Goal: Task Accomplishment & Management: Use online tool/utility

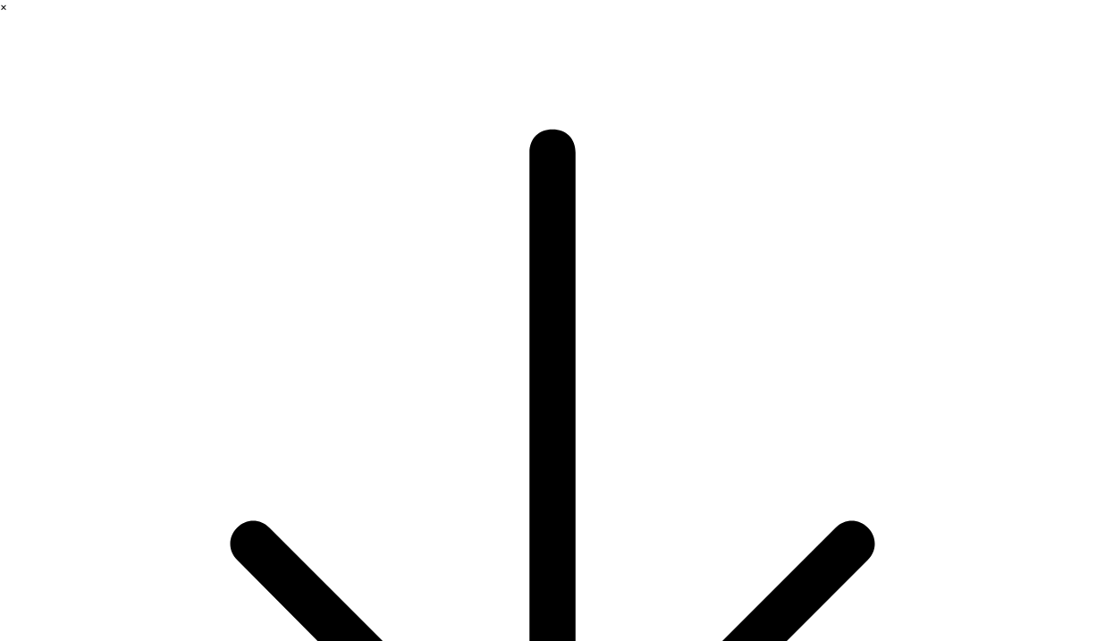
type input "cc"
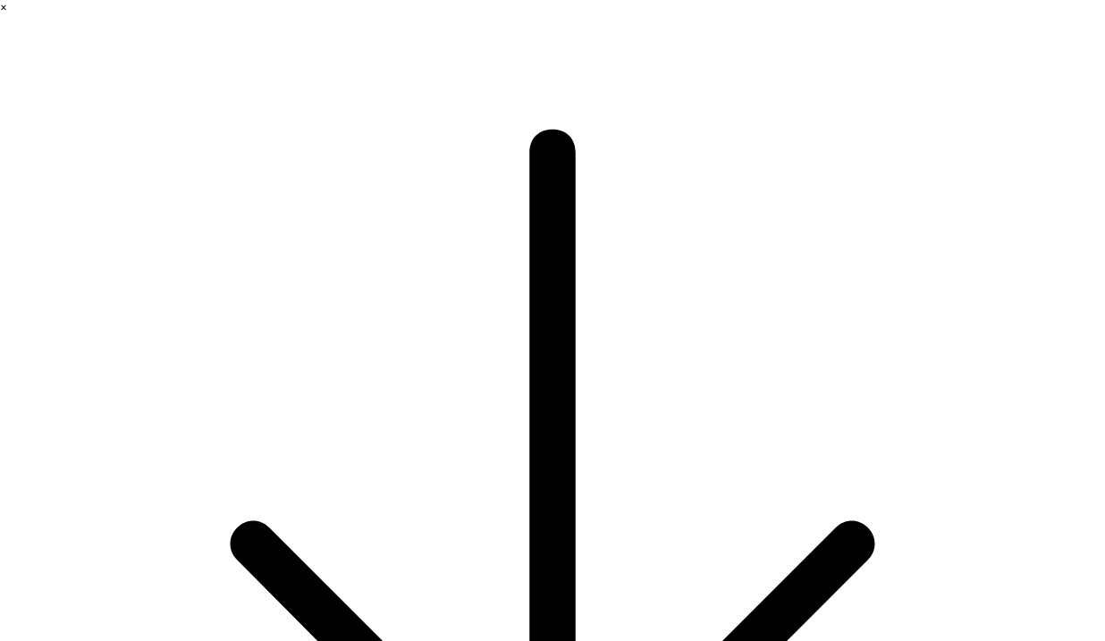
type input "emp"
type input "wewewew"
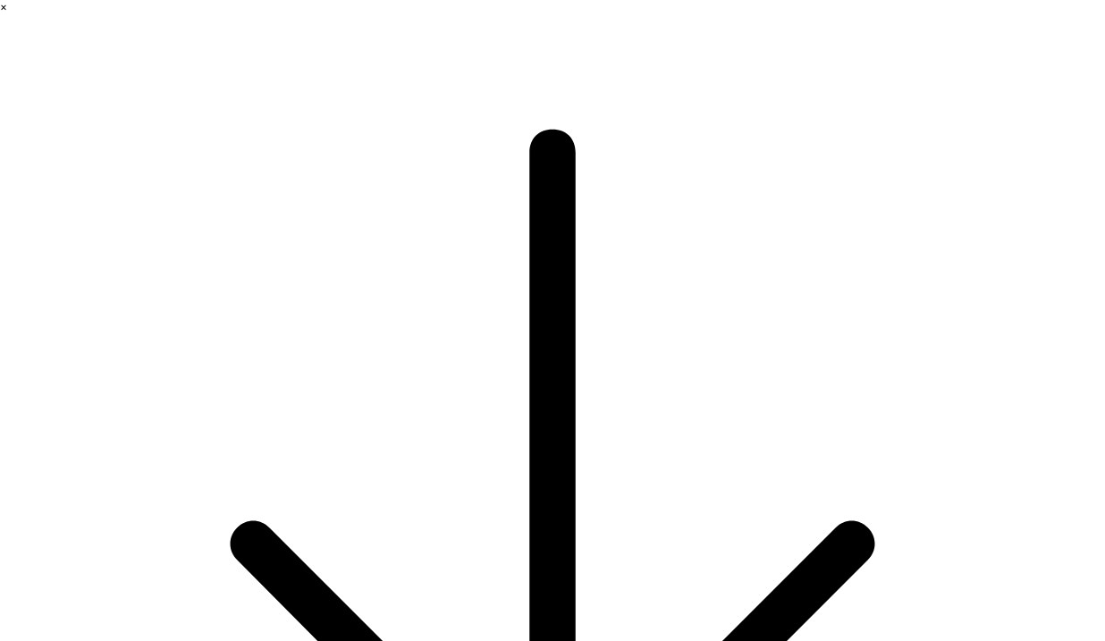
type input "3"
type input "weww"
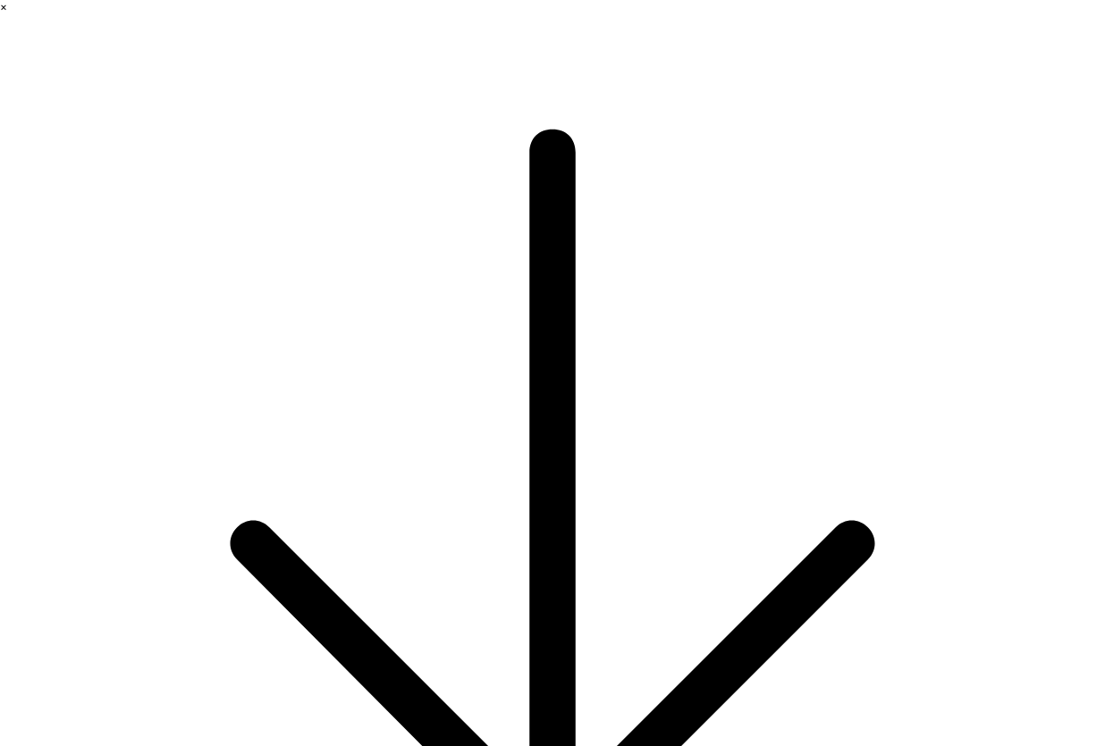
type textarea "*"
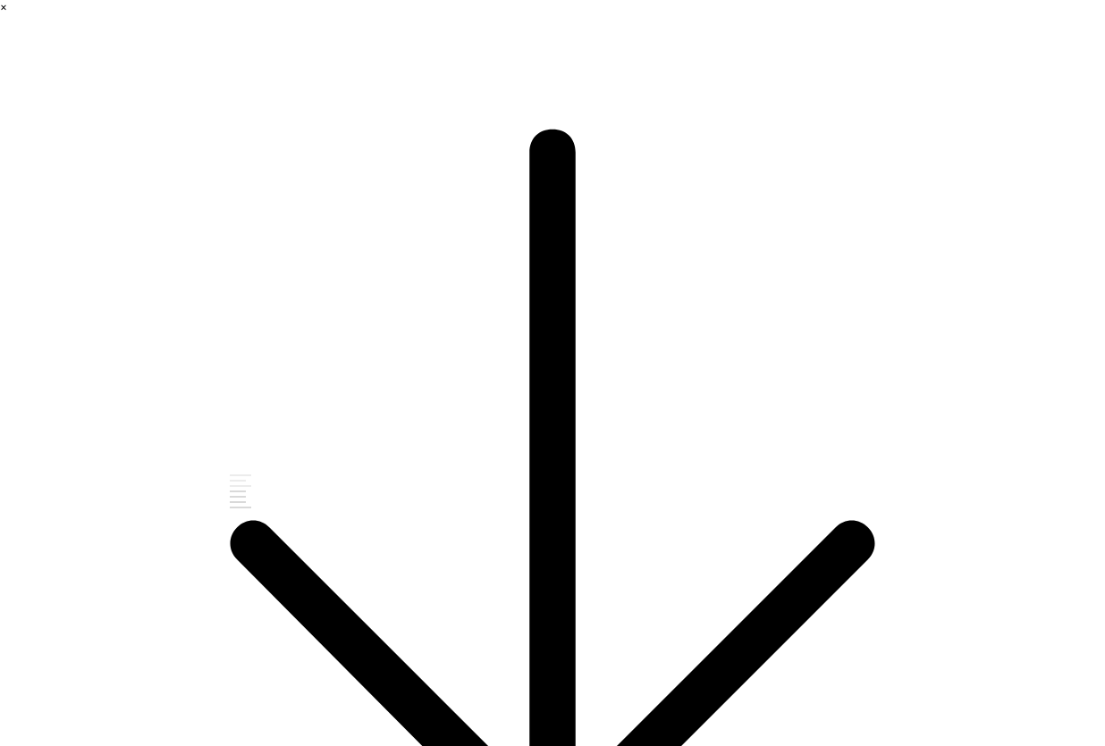
scroll to position [1300, 0]
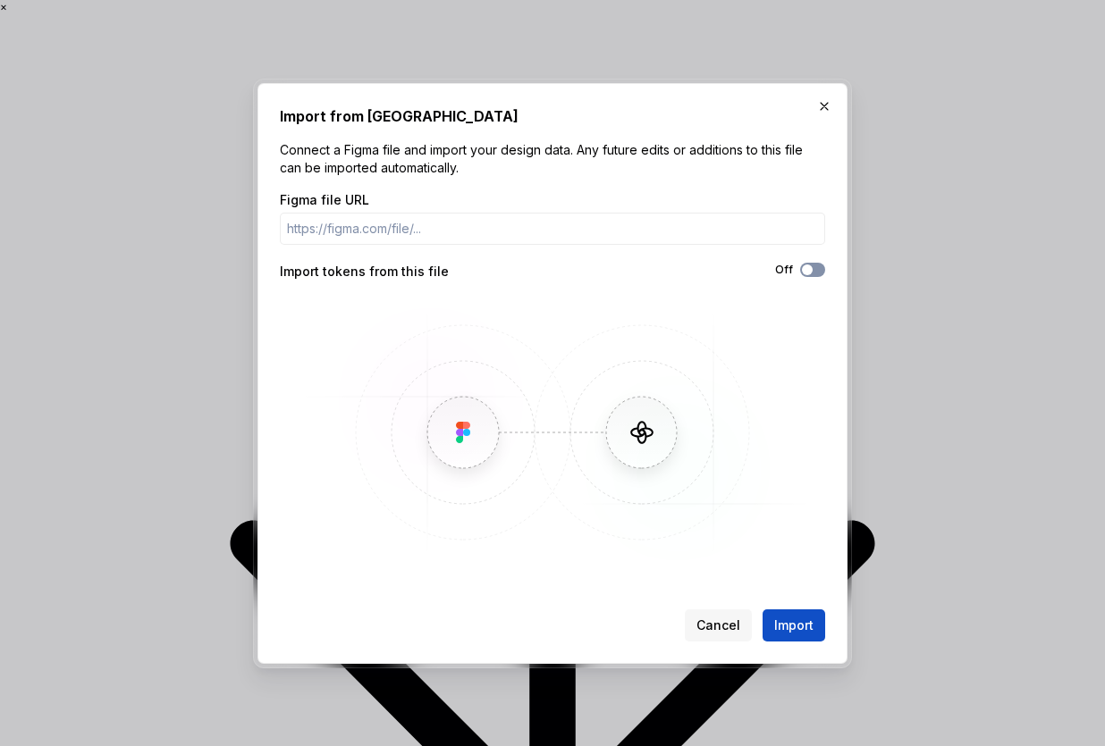
click at [810, 271] on span "button" at bounding box center [807, 270] width 11 height 11
click at [810, 271] on icon "button" at bounding box center [807, 270] width 14 height 11
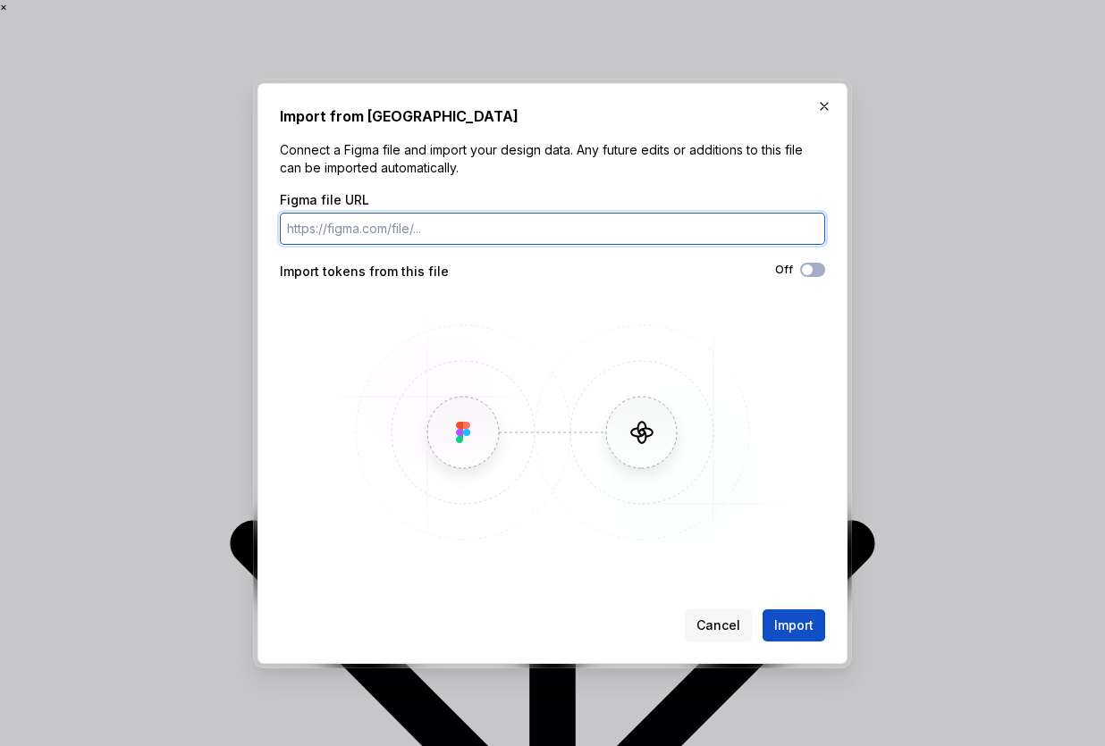
click at [611, 240] on input "Figma file URL" at bounding box center [552, 229] width 545 height 32
paste input "[URL][DOMAIN_NAME]"
type input "[URL][DOMAIN_NAME]"
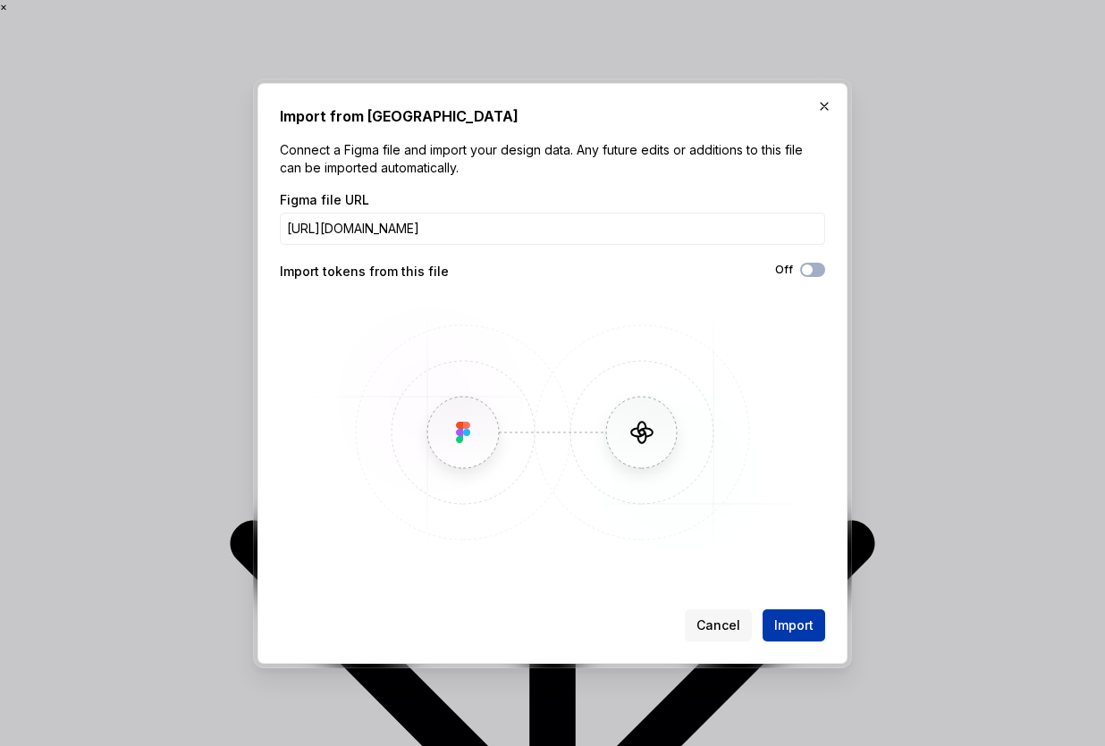
click at [803, 609] on button "Import" at bounding box center [793, 625] width 63 height 32
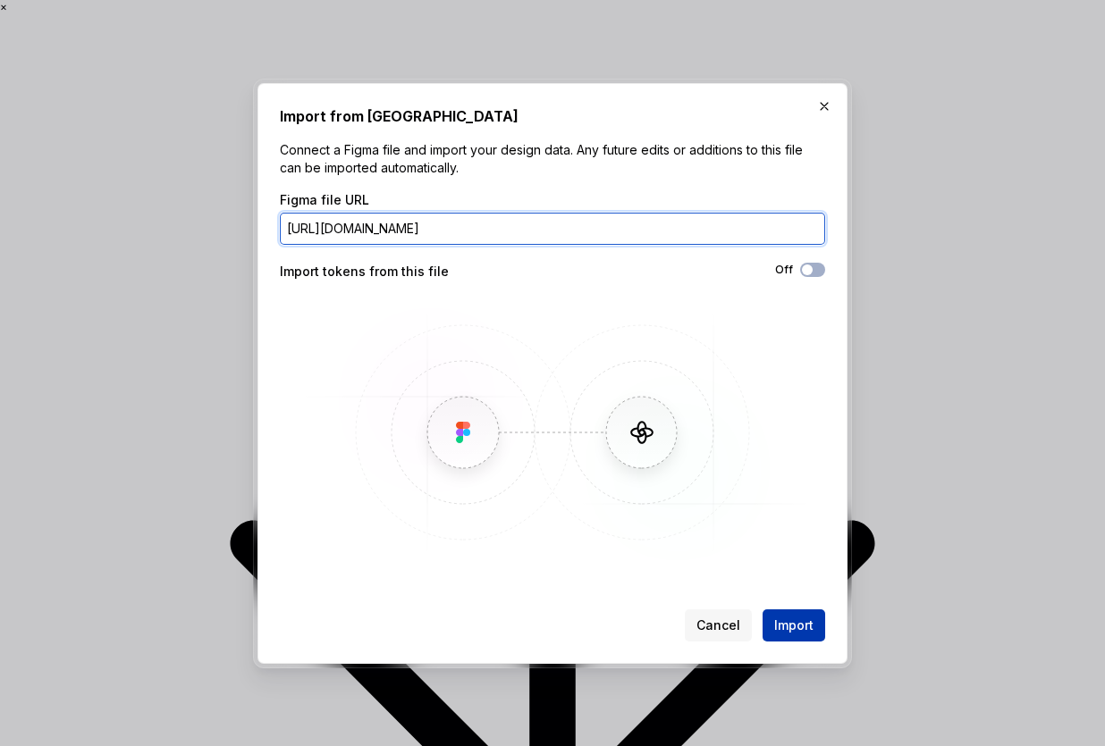
scroll to position [0, 208]
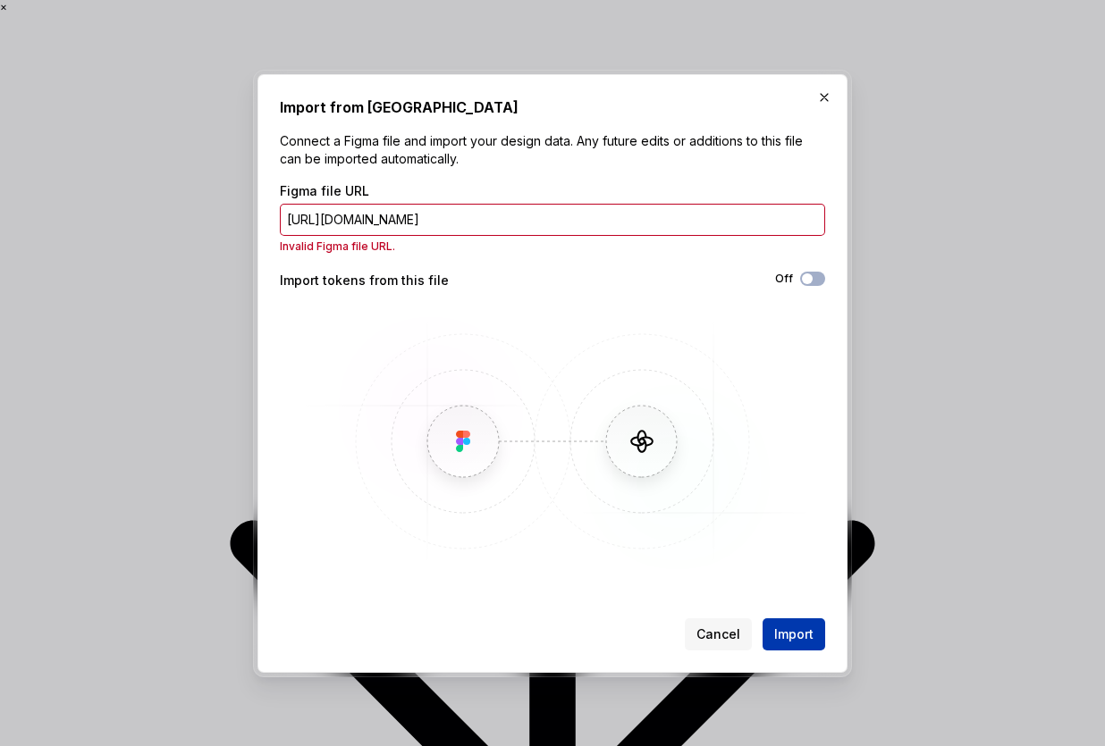
click at [804, 619] on button "Import" at bounding box center [793, 634] width 63 height 32
click at [801, 630] on span "Import" at bounding box center [793, 635] width 39 height 18
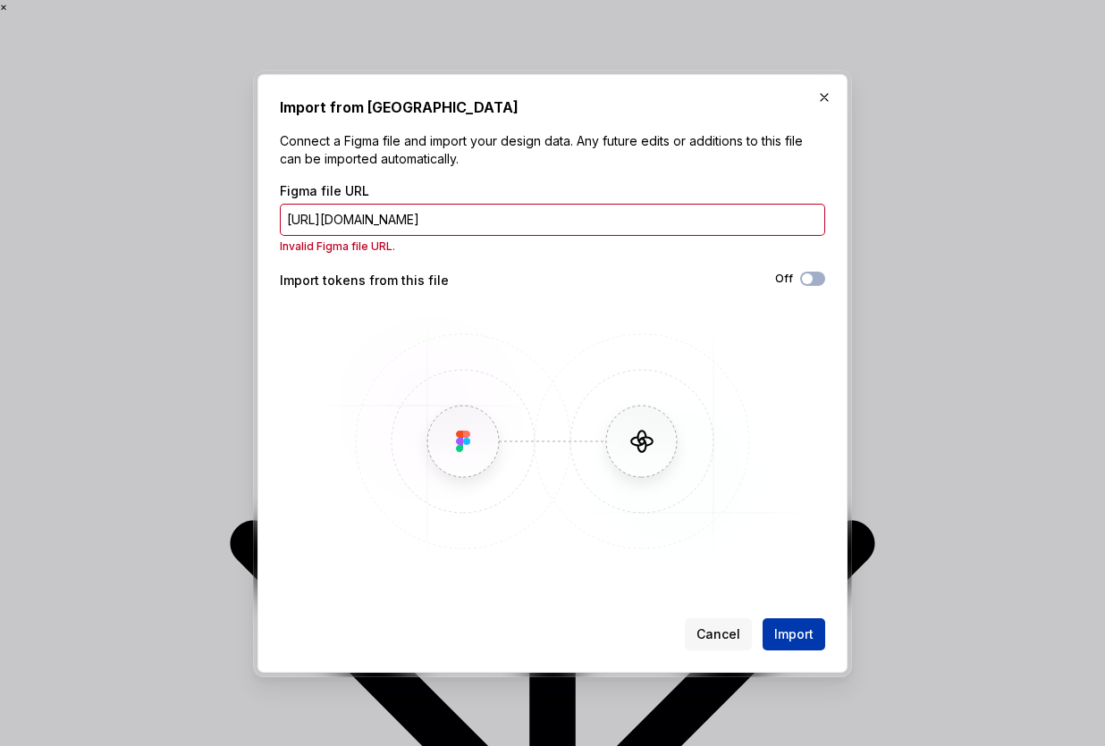
scroll to position [0, 208]
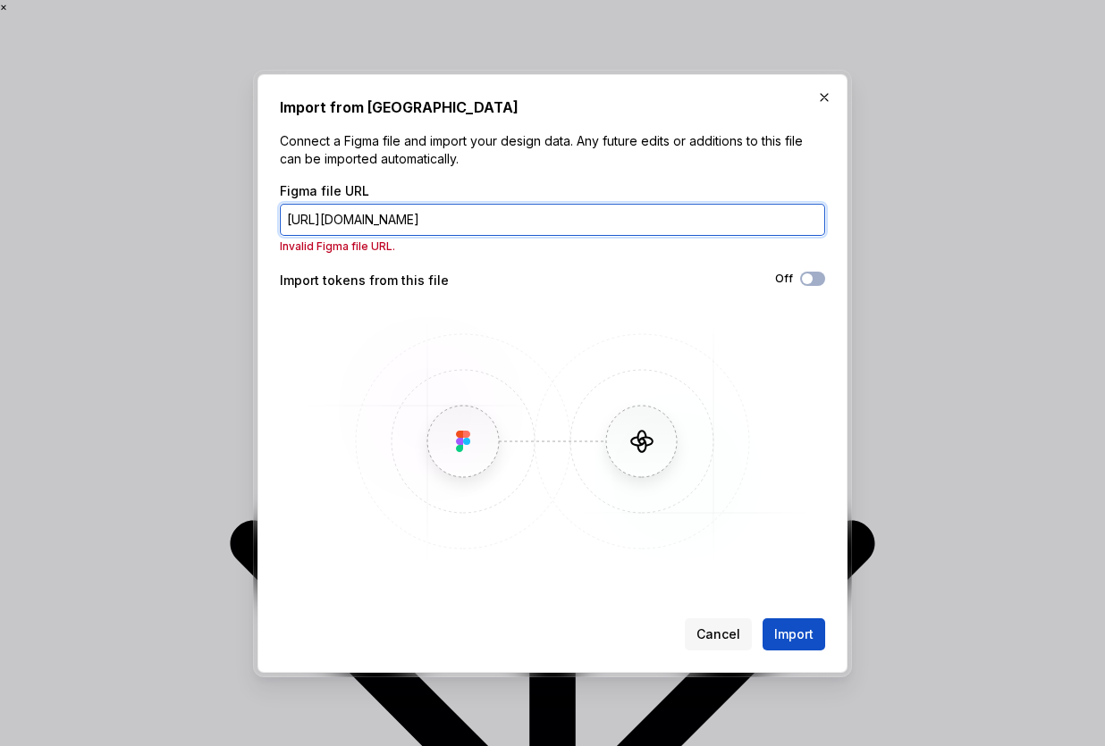
click at [600, 218] on input "[URL][DOMAIN_NAME]" at bounding box center [552, 220] width 545 height 32
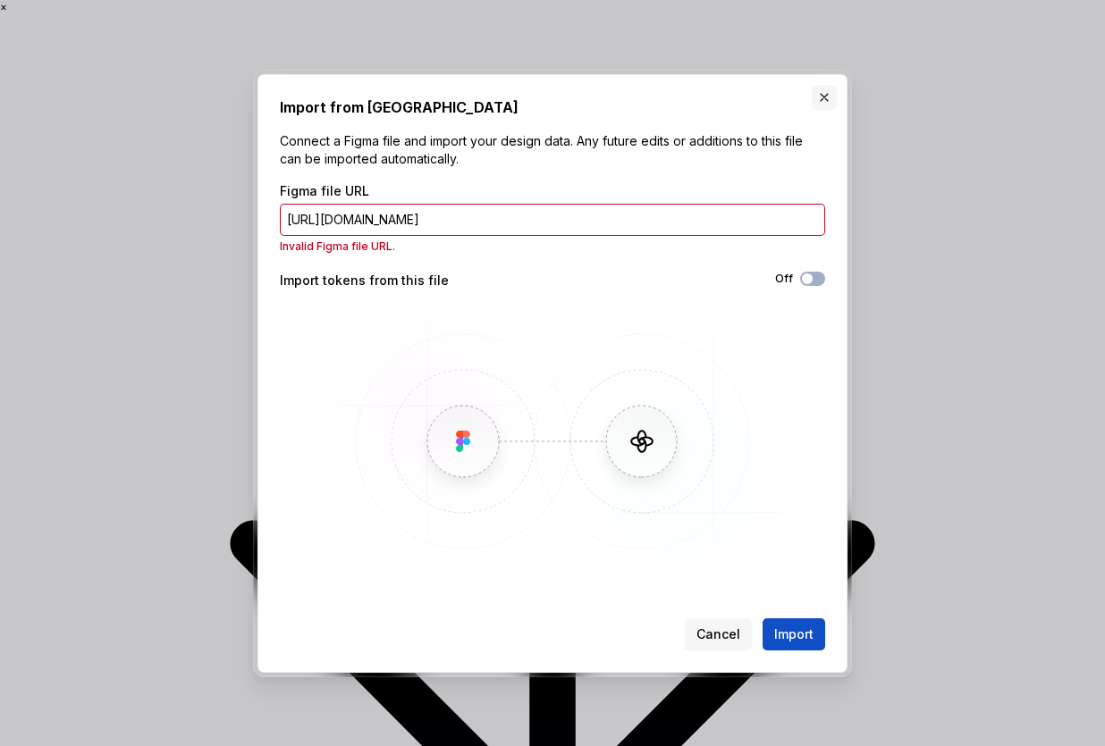
scroll to position [0, 0]
click at [825, 94] on button "button" at bounding box center [823, 97] width 25 height 25
